Goal: Transaction & Acquisition: Purchase product/service

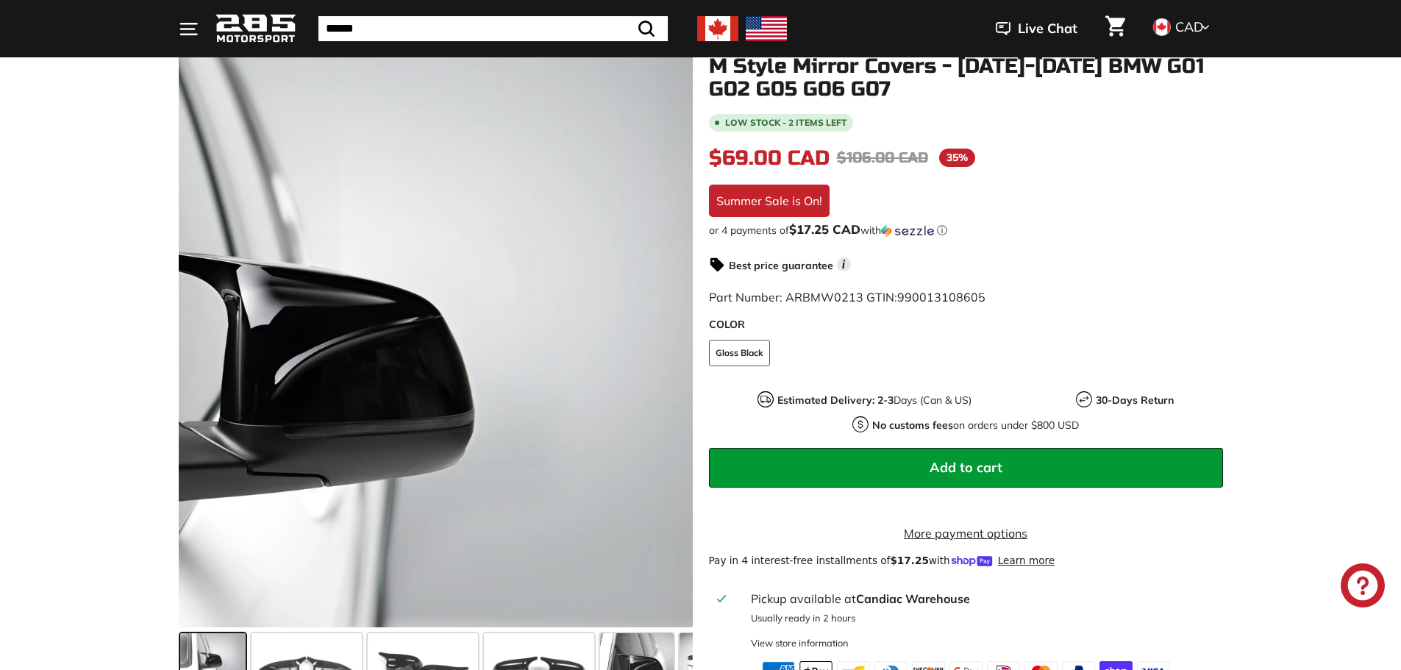
scroll to position [392, 0]
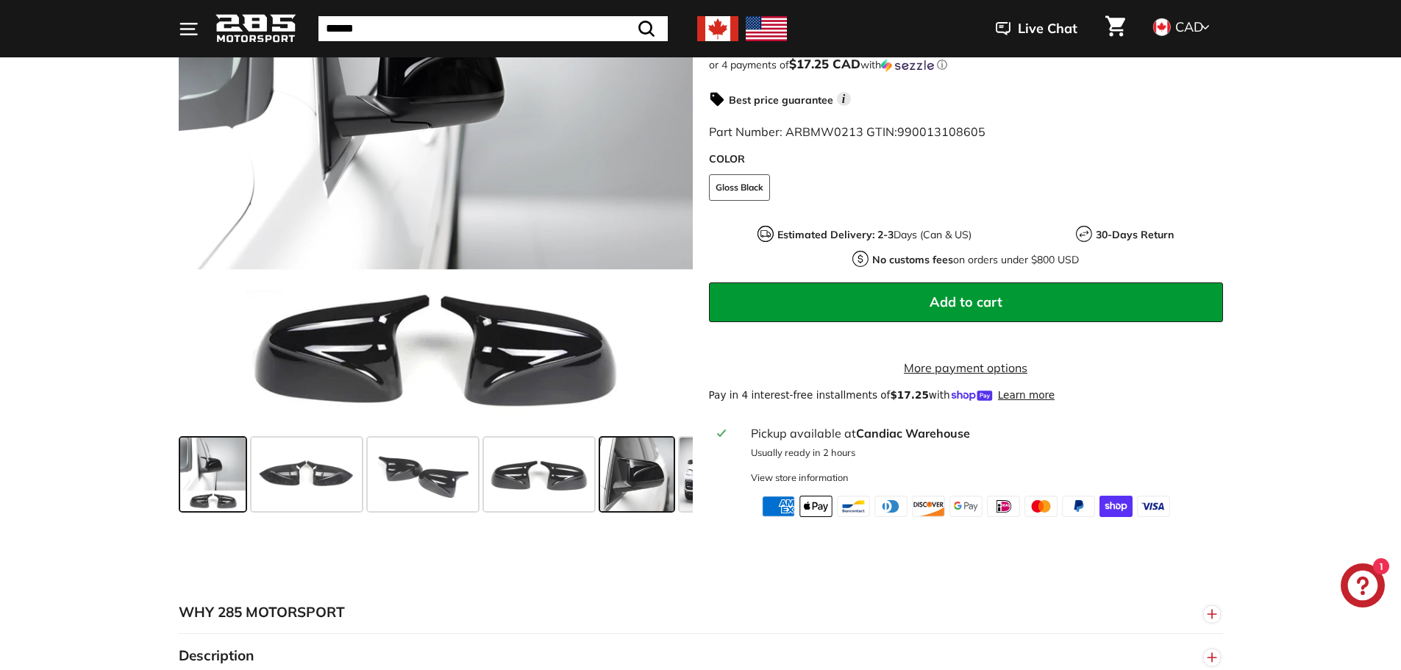
click at [622, 485] on span at bounding box center [637, 475] width 74 height 74
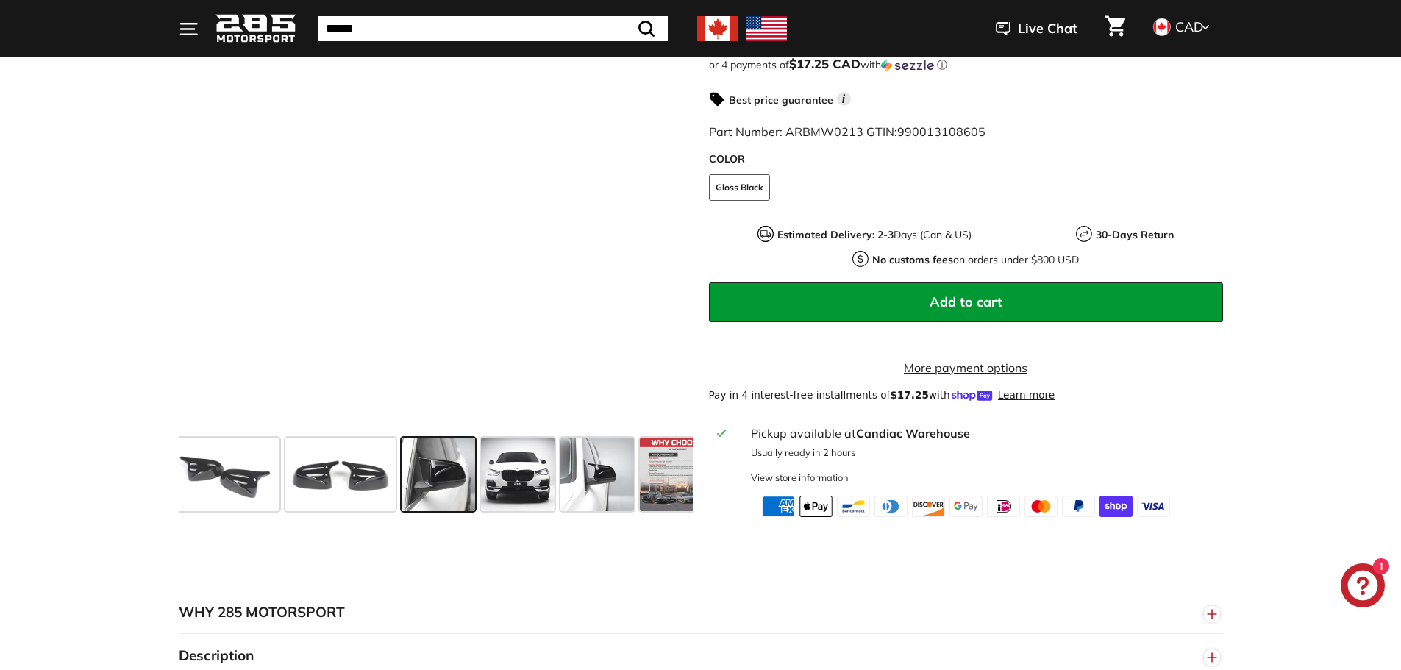
scroll to position [0, 202]
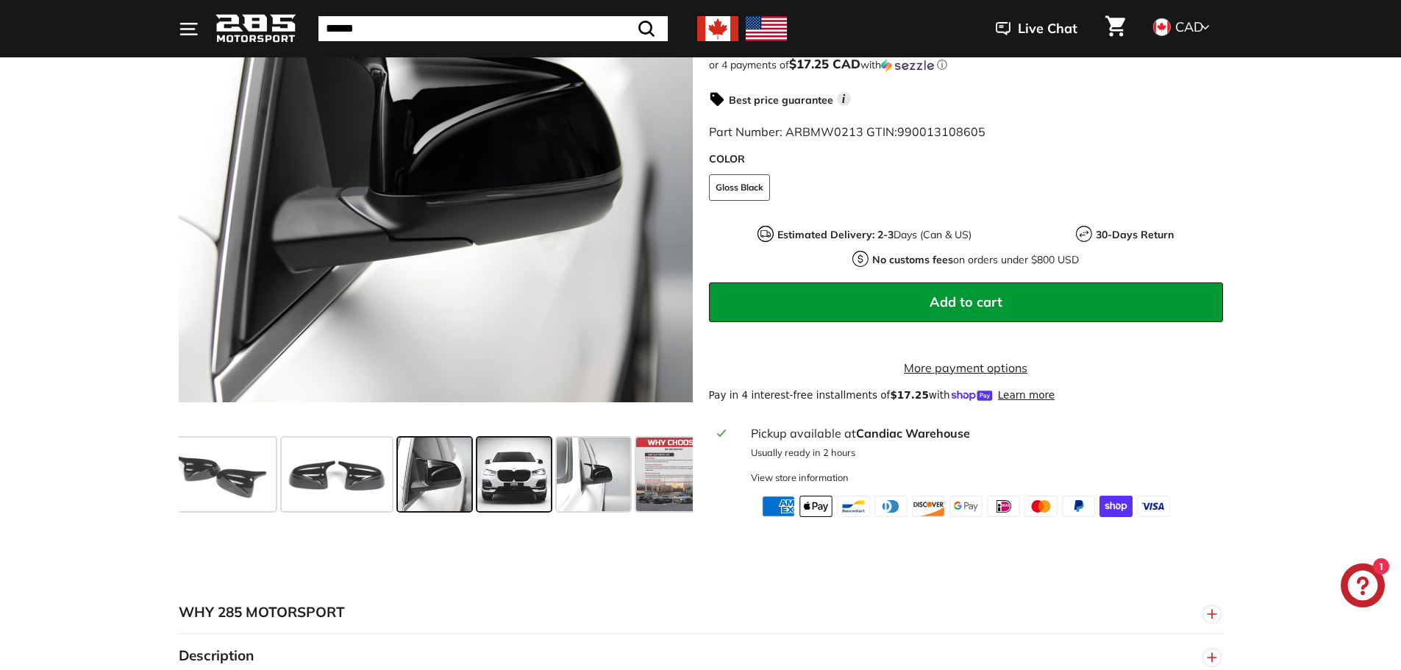
click at [529, 485] on span at bounding box center [514, 475] width 74 height 74
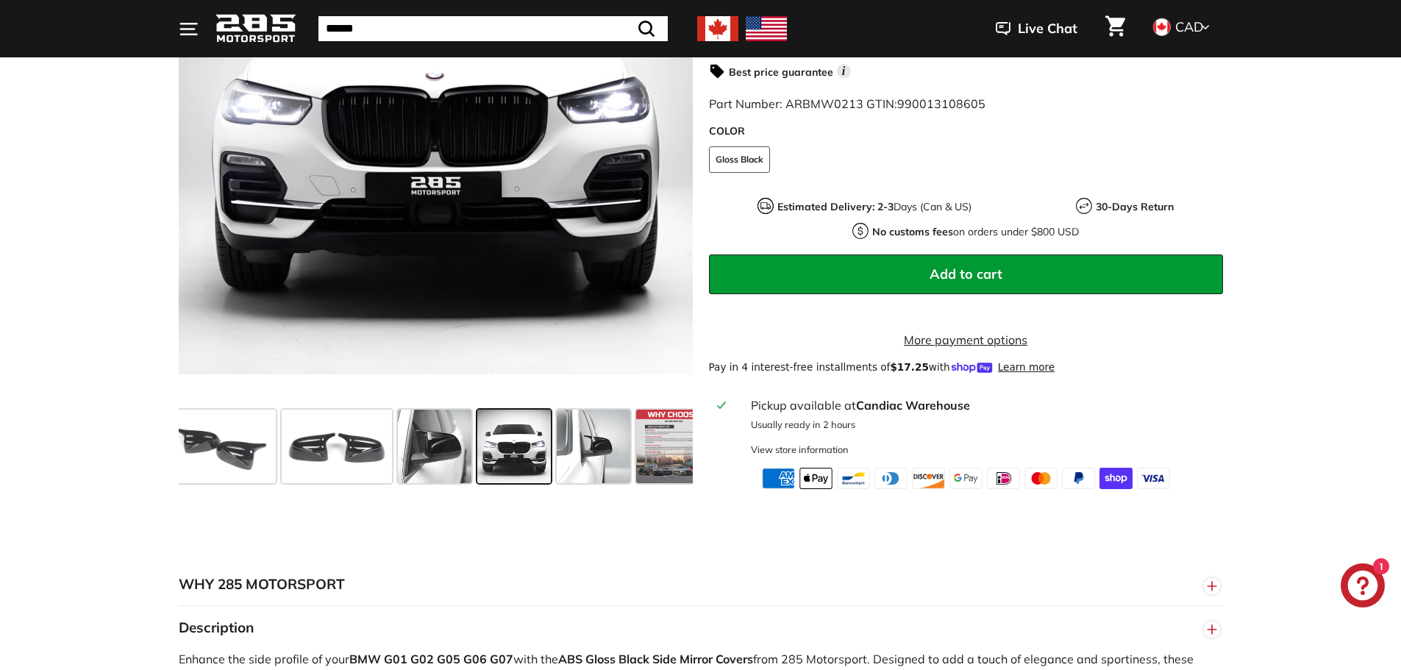
scroll to position [392, 0]
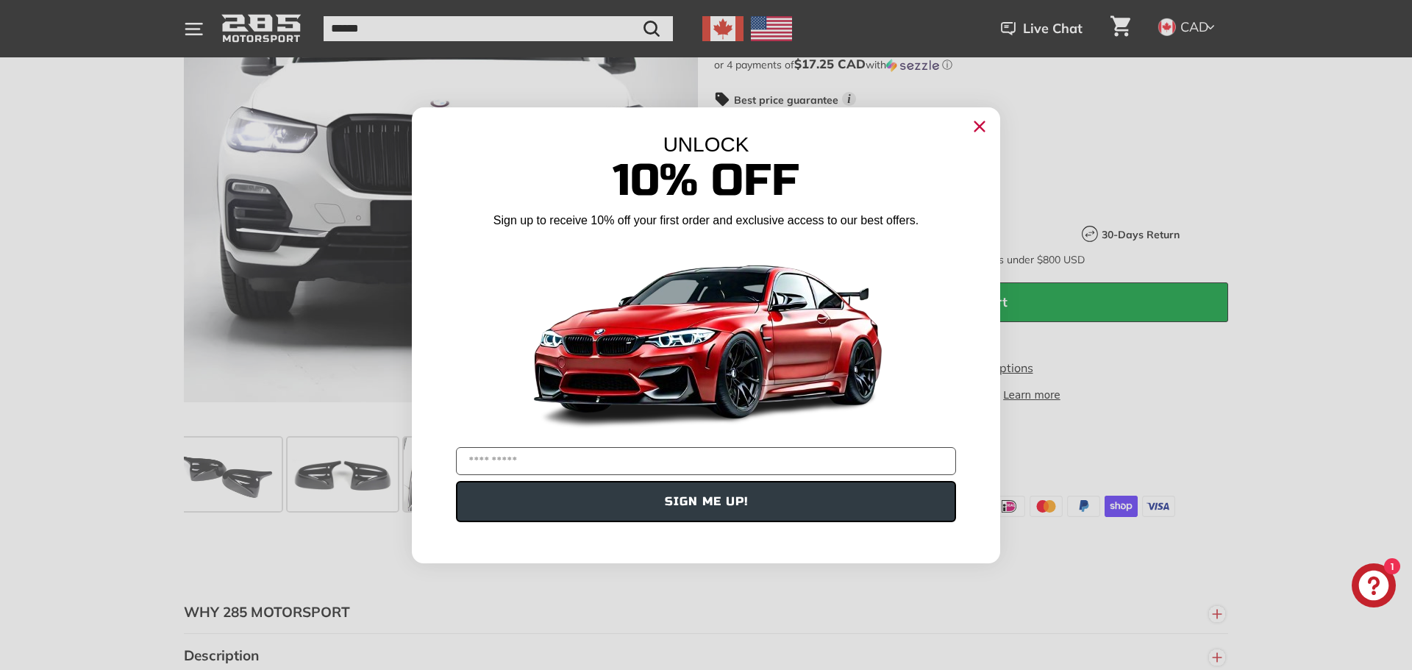
click at [977, 131] on circle "Close dialog" at bounding box center [979, 126] width 22 height 22
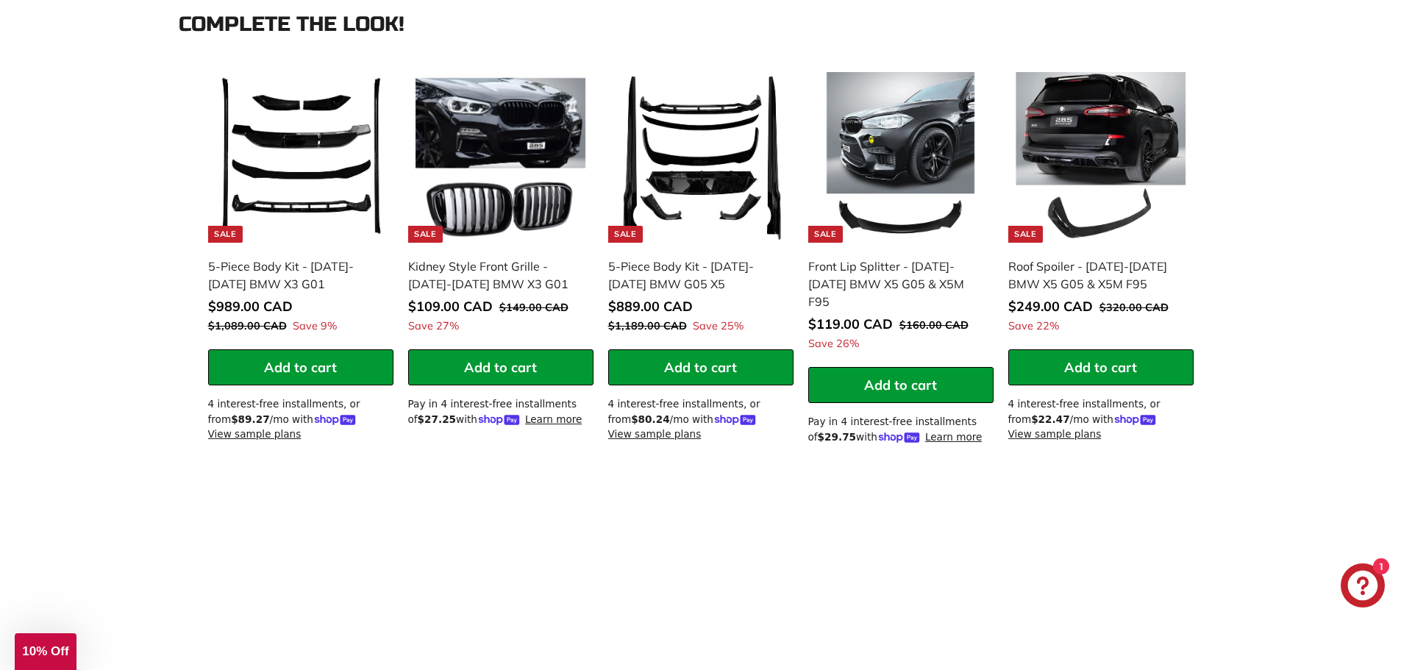
scroll to position [1373, 0]
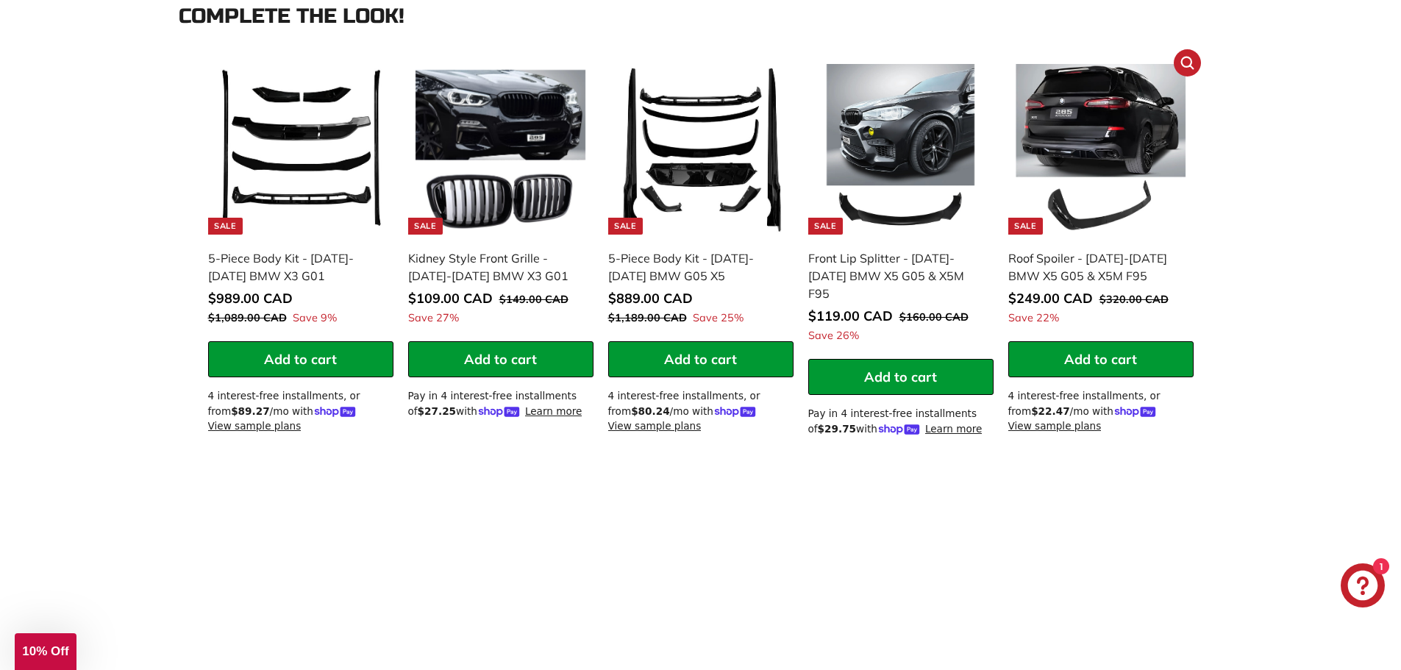
click at [1110, 268] on div "Roof Spoiler - [DATE]-[DATE] BMW X5 G05 & X5M F95" at bounding box center [1093, 266] width 171 height 35
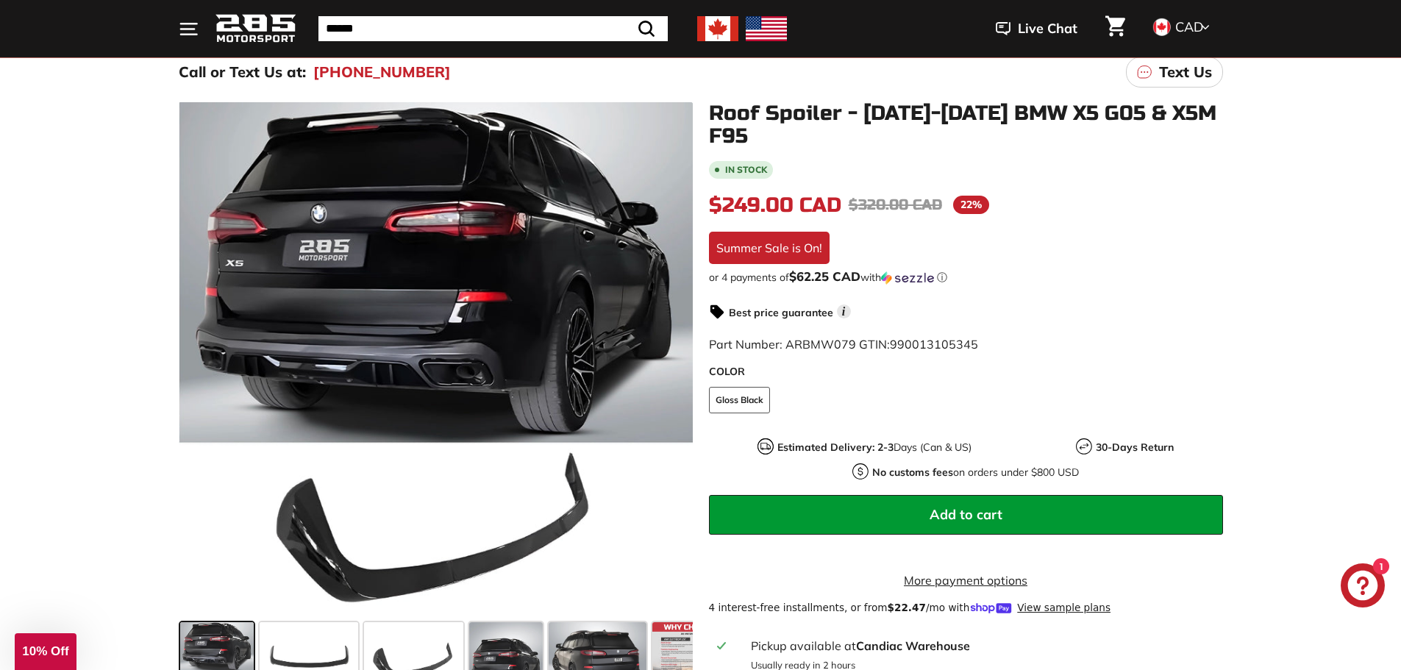
scroll to position [196, 0]
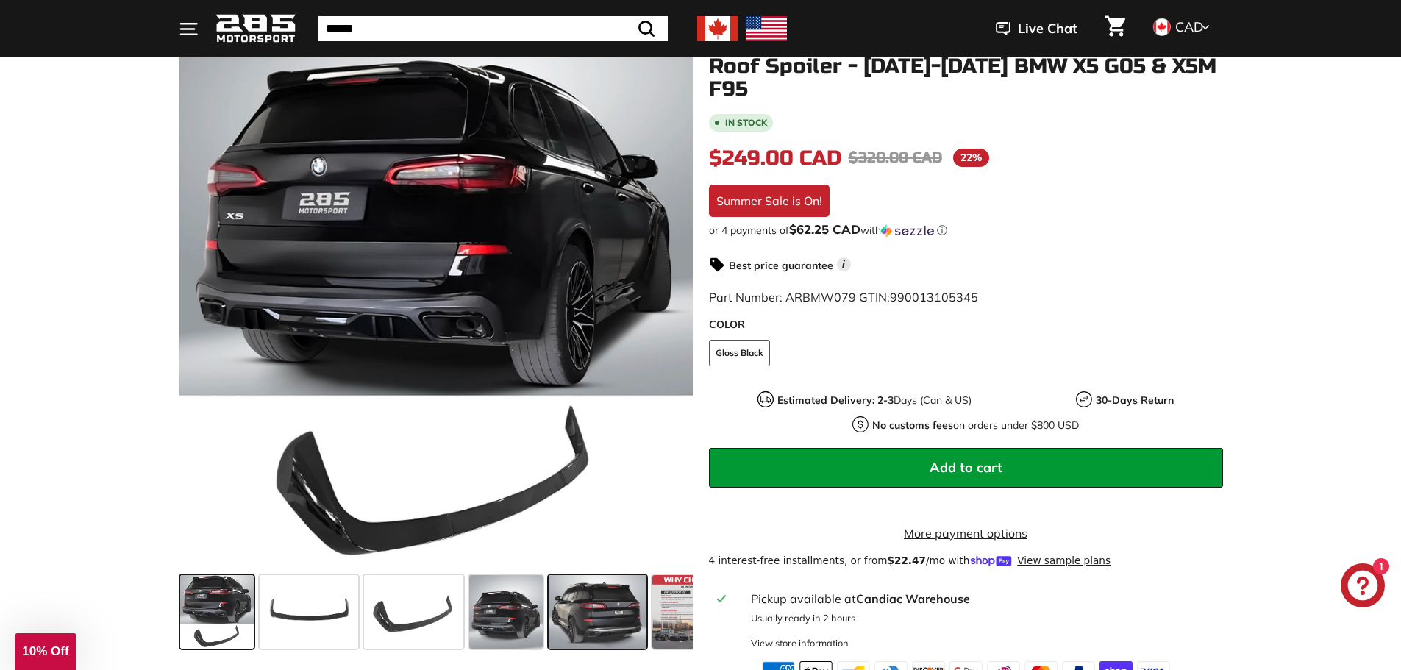
click at [575, 626] on span at bounding box center [598, 612] width 98 height 74
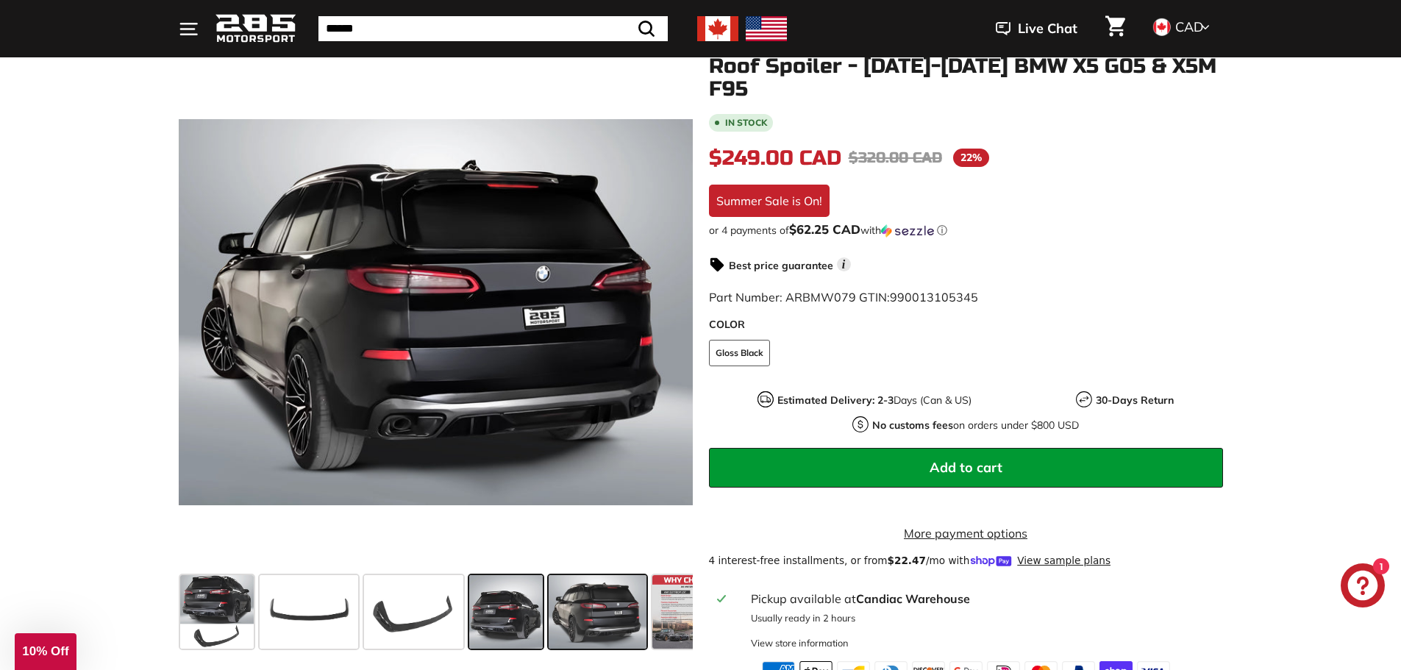
click at [503, 618] on span at bounding box center [506, 612] width 74 height 74
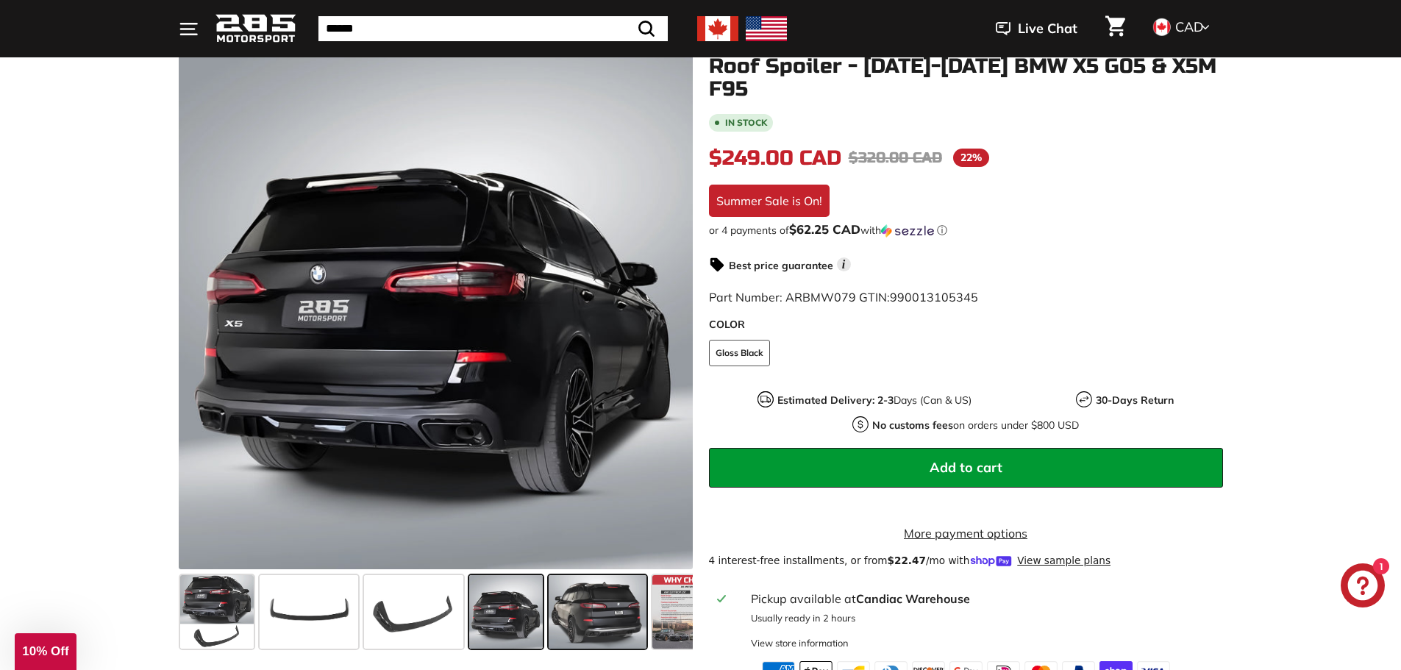
click at [598, 618] on span at bounding box center [598, 612] width 98 height 74
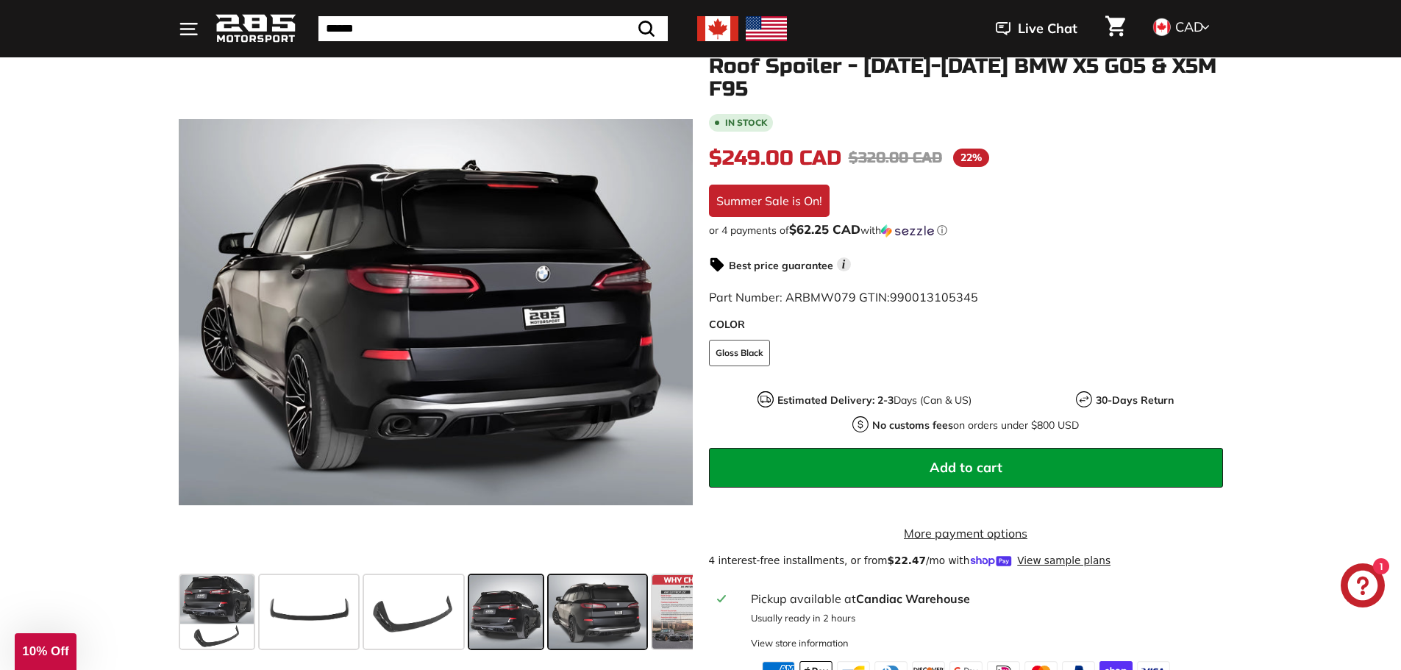
click at [525, 614] on span at bounding box center [506, 612] width 74 height 74
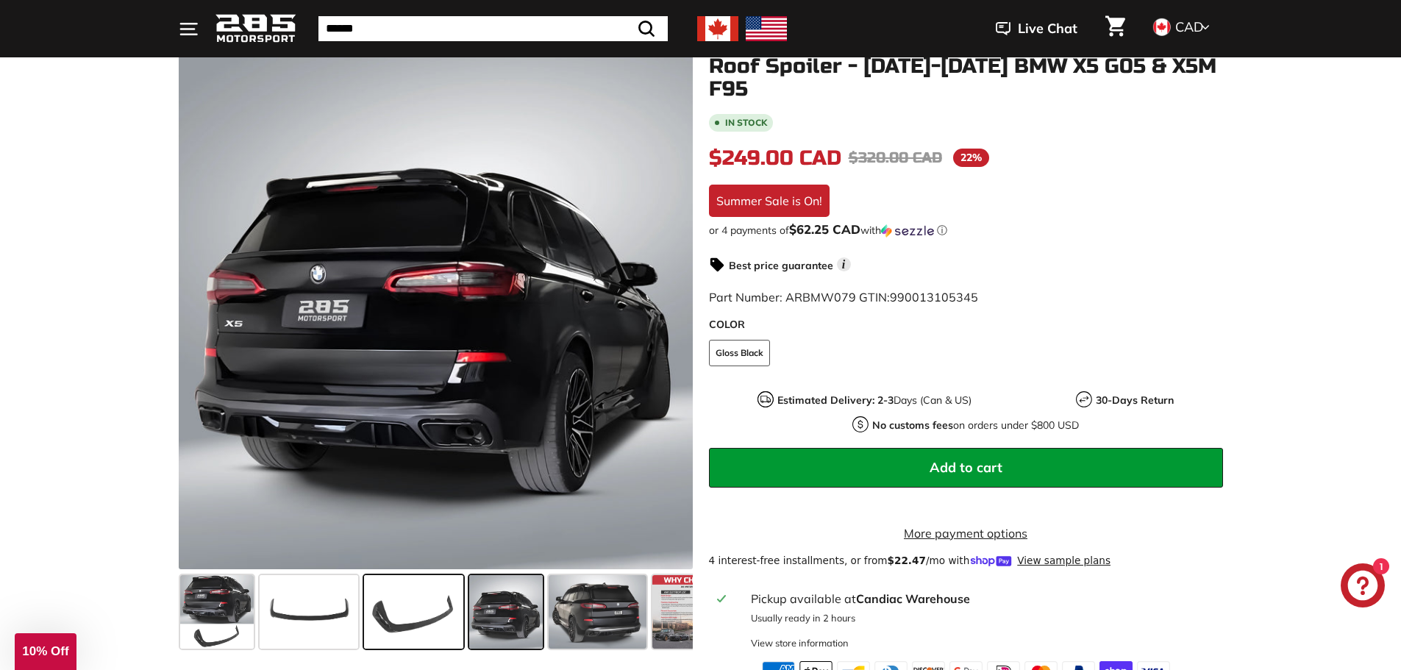
click at [421, 616] on span at bounding box center [413, 612] width 99 height 74
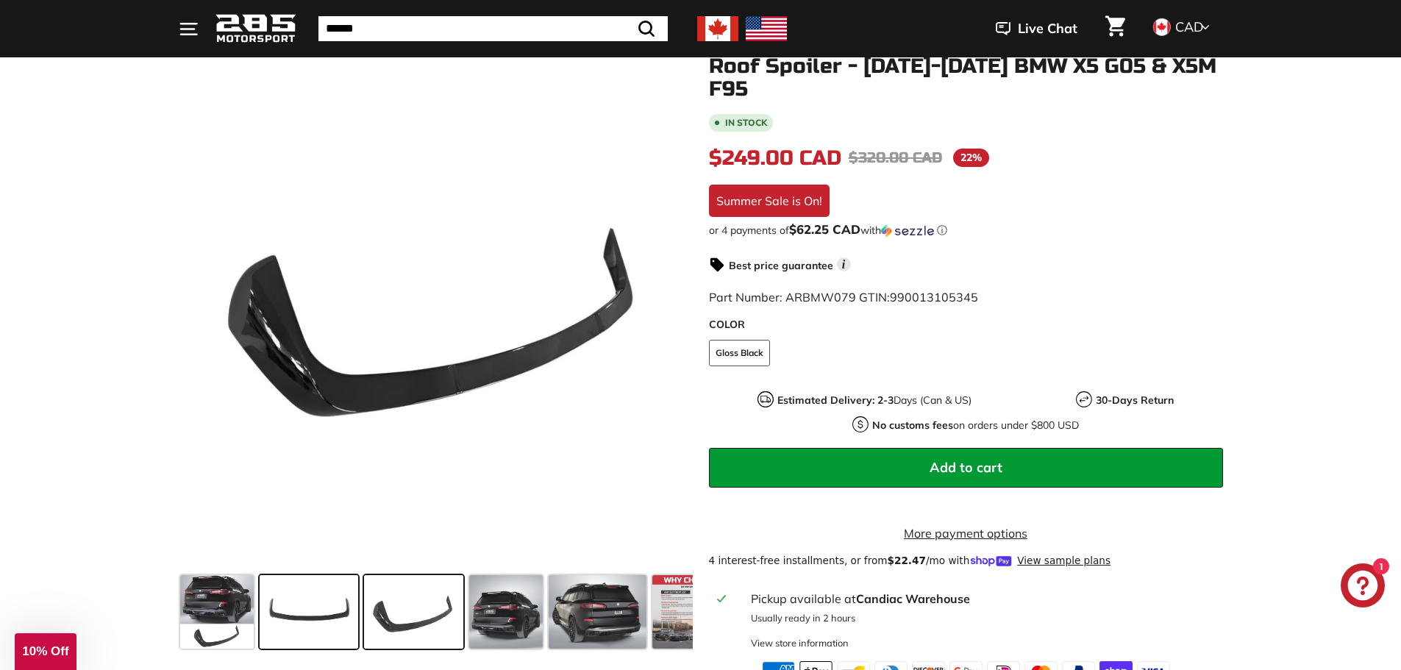
click at [331, 613] on span at bounding box center [309, 612] width 99 height 74
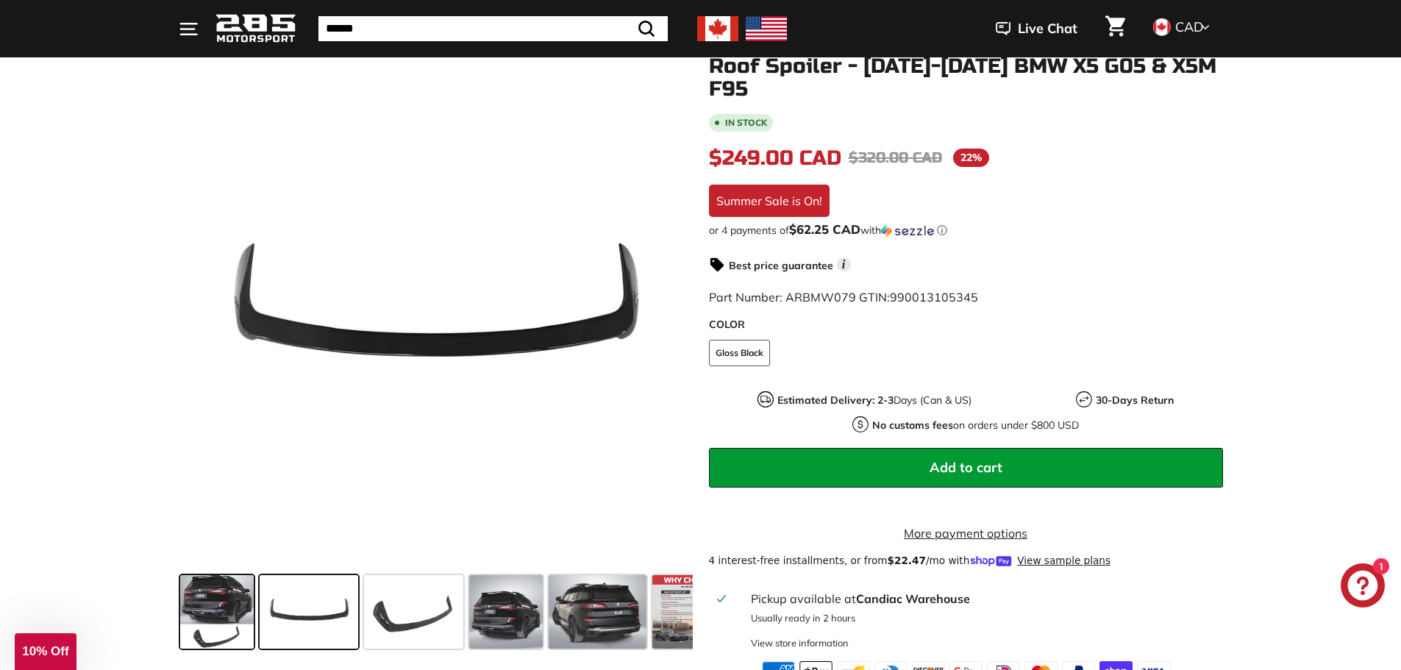
click at [235, 611] on span at bounding box center [217, 612] width 74 height 74
